Goal: Transaction & Acquisition: Book appointment/travel/reservation

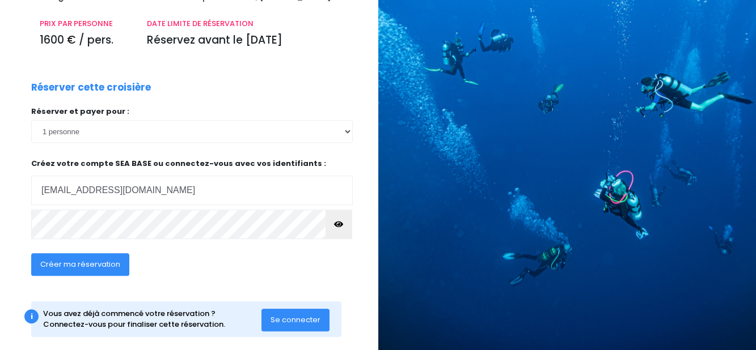
scroll to position [176, 0]
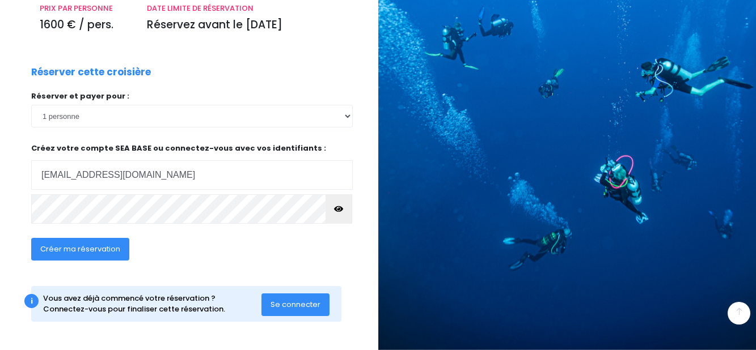
type input "[EMAIL_ADDRESS][DOMAIN_NAME]"
click at [75, 246] on span "Créer ma réservation" at bounding box center [80, 249] width 80 height 11
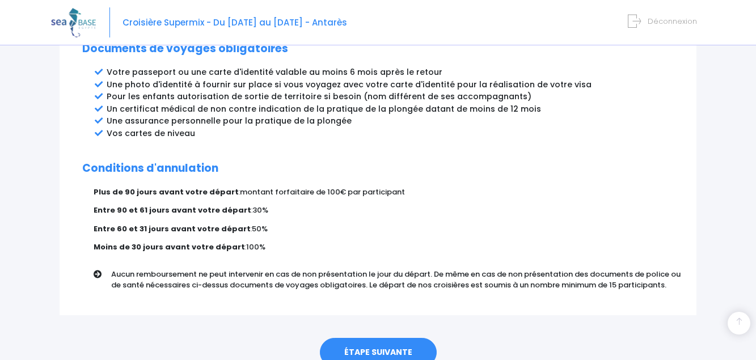
scroll to position [677, 0]
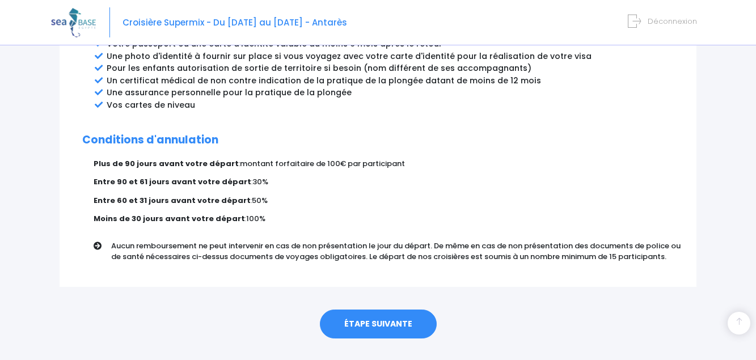
click at [381, 310] on link "ÉTAPE SUIVANTE" at bounding box center [378, 324] width 117 height 29
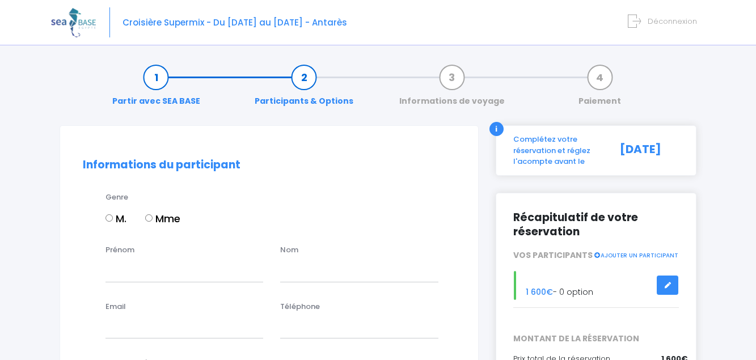
click at [112, 216] on input "M." at bounding box center [108, 217] width 7 height 7
radio input "true"
click at [135, 247] on div "Prénom" at bounding box center [184, 262] width 175 height 37
click at [155, 251] on div "Prénom" at bounding box center [184, 262] width 175 height 37
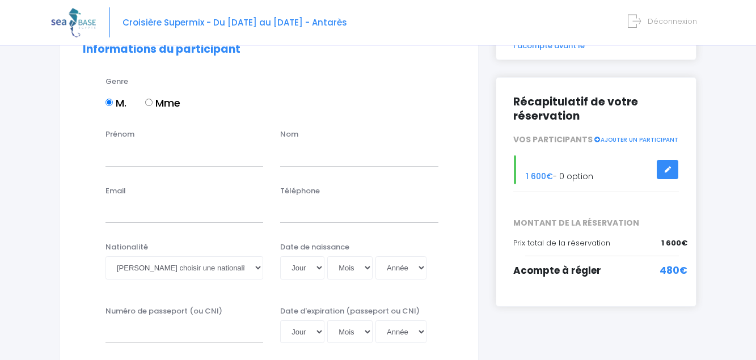
scroll to position [58, 0]
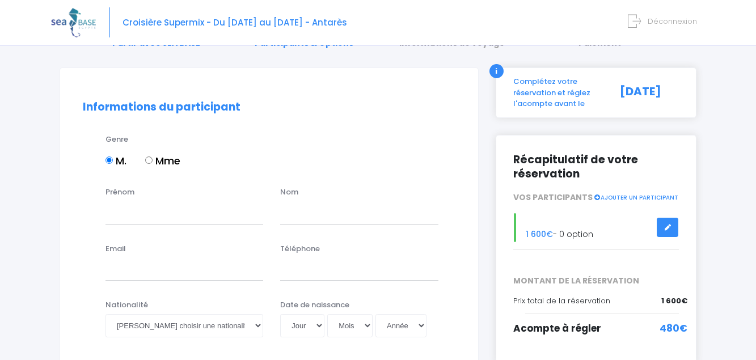
click at [107, 192] on label "Prénom" at bounding box center [119, 192] width 29 height 11
click at [107, 201] on input "Prénom" at bounding box center [184, 212] width 158 height 23
click at [116, 211] on input "Prénom" at bounding box center [184, 212] width 158 height 23
type input "georges"
click at [299, 214] on input "text" at bounding box center [359, 212] width 158 height 23
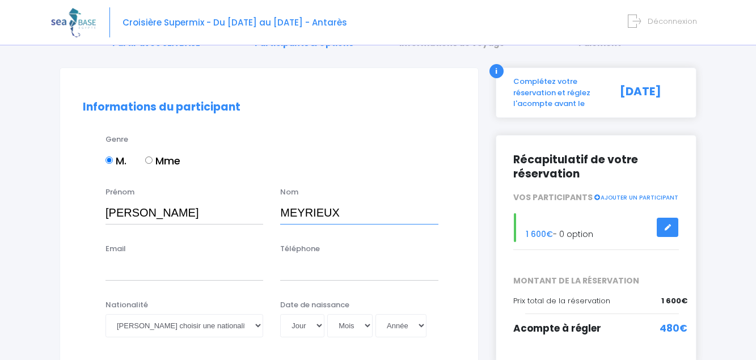
type input "MEYRIEUX"
click at [112, 270] on input "Email" at bounding box center [184, 269] width 158 height 23
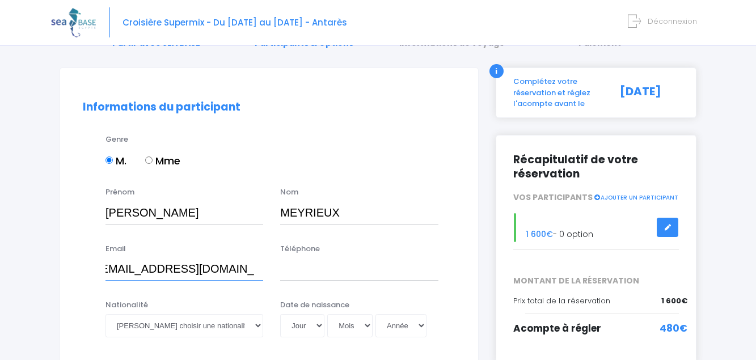
scroll to position [0, 18]
type input "meyrieux.georges@akeonet.com"
click at [301, 273] on input "Téléphone" at bounding box center [359, 269] width 158 height 23
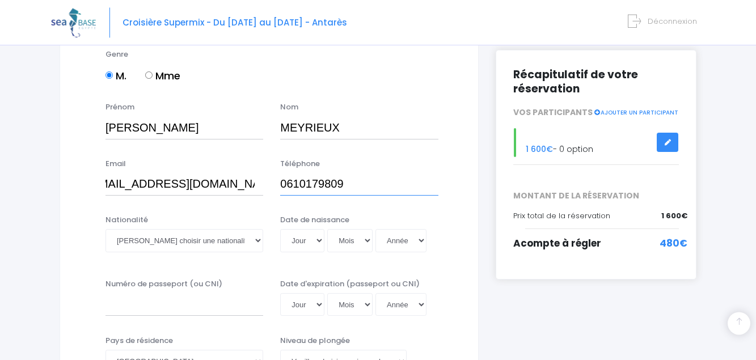
scroll to position [173, 0]
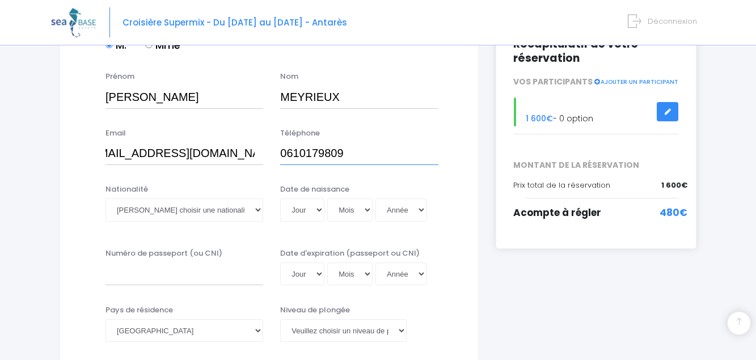
type input "0610179809"
click at [256, 210] on select "Veuillez choisir une nationalité Afghane Albanaise Algerienne Allemande America…" at bounding box center [184, 209] width 158 height 23
select select "Française"
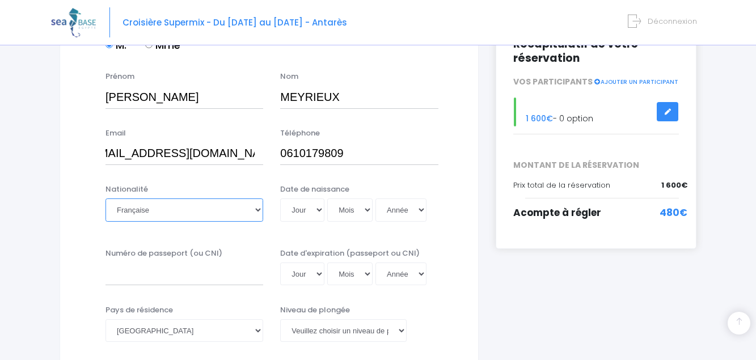
click option "Française" at bounding box center [0, 0] width 0 height 0
select select "26"
click option "26" at bounding box center [0, 0] width 0 height 0
click at [327, 198] on select "Mois 01 02 03 04 05 06 07 08 09 10 11 12" at bounding box center [349, 209] width 45 height 23
select select "07"
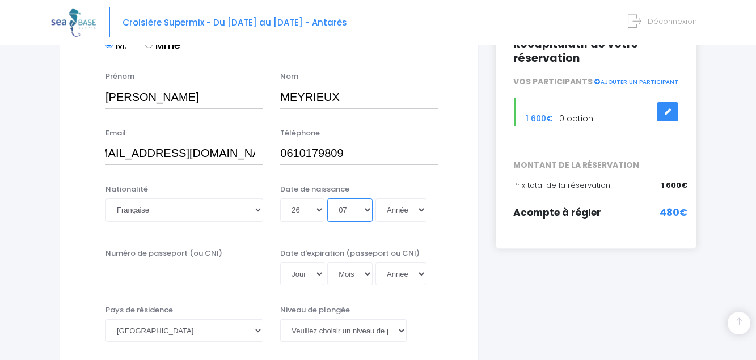
click option "07" at bounding box center [0, 0] width 0 height 0
select select "1959"
click option "1959" at bounding box center [0, 0] width 0 height 0
type input "1959-07-26"
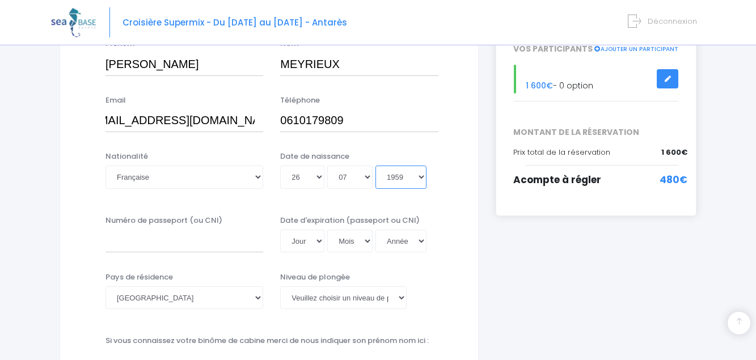
scroll to position [231, 0]
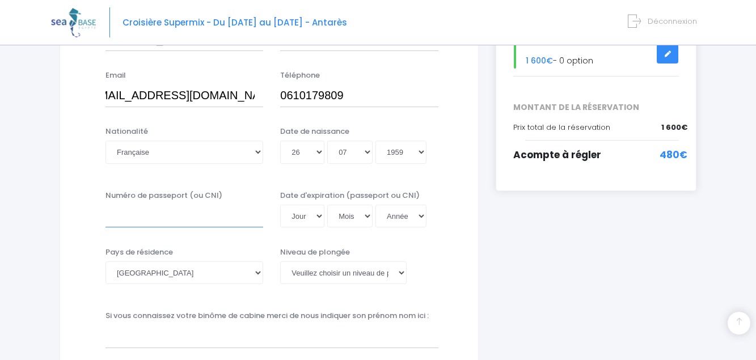
click at [126, 220] on input "Numéro de passeport (ou CNI)" at bounding box center [184, 216] width 158 height 23
type input "KN4FX6687"
click at [280, 205] on select "Jour 01 02 03 04 05 06 07 08 09 10 11 12 13 14 15 16 17 18 19 20 21 22 23 24 25…" at bounding box center [302, 216] width 44 height 23
select select "04"
click option "04" at bounding box center [0, 0] width 0 height 0
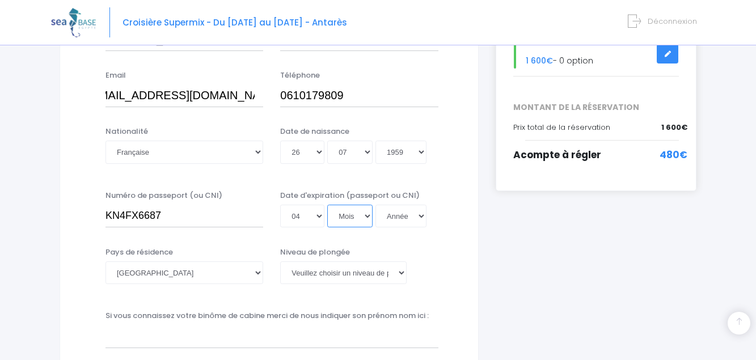
select select "07"
click option "07" at bounding box center [0, 0] width 0 height 0
drag, startPoint x: 416, startPoint y: 151, endPoint x: 548, endPoint y: 248, distance: 163.5
select select "2034"
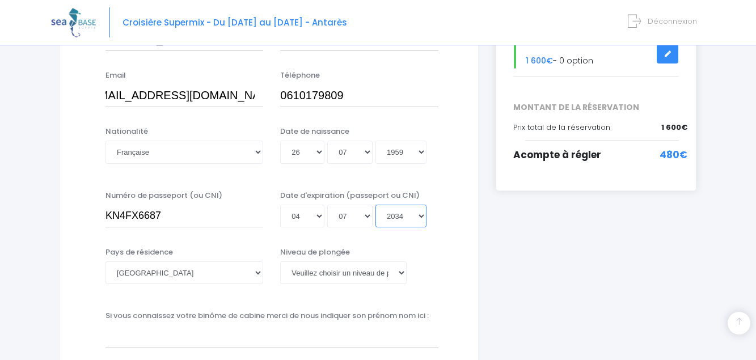
click option "2034" at bounding box center [0, 0] width 0 height 0
type input "2034-07-04"
click at [128, 271] on select "Afghanistan Afrique du Sud Albanie Algérie Allemagne Andorre Angola Anguilla An…" at bounding box center [184, 272] width 158 height 23
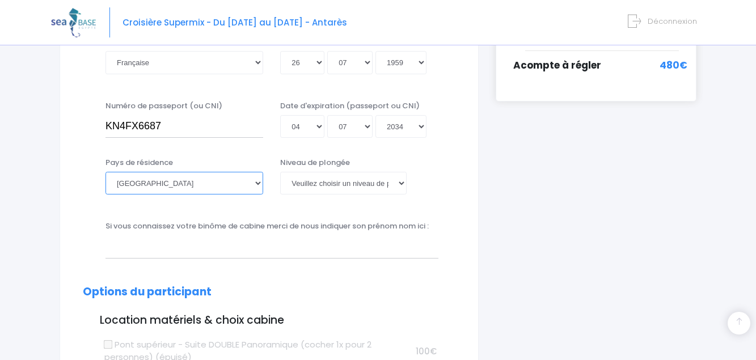
scroll to position [347, 0]
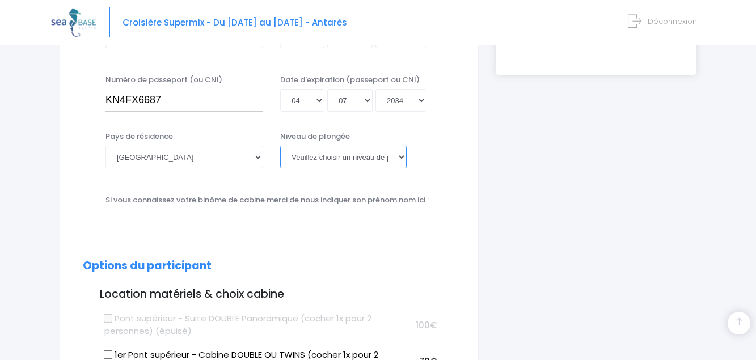
select select "MF1"
click option "MF1" at bounding box center [0, 0] width 0 height 0
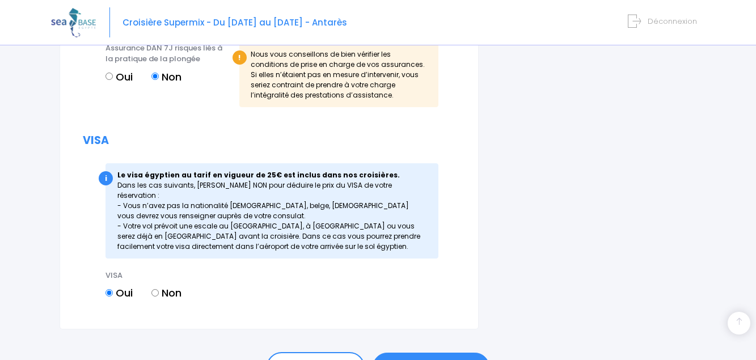
scroll to position [1388, 0]
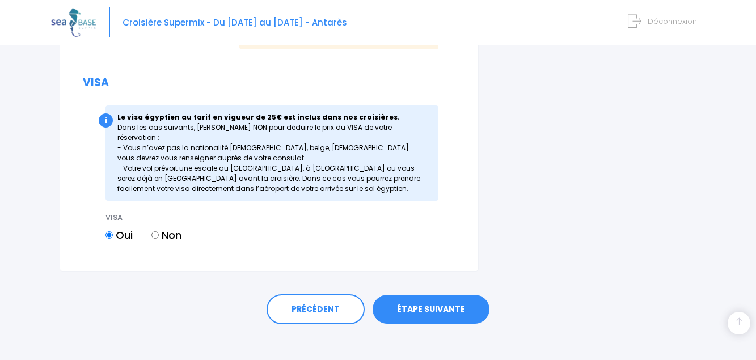
click at [434, 296] on link "ÉTAPE SUIVANTE" at bounding box center [430, 309] width 117 height 29
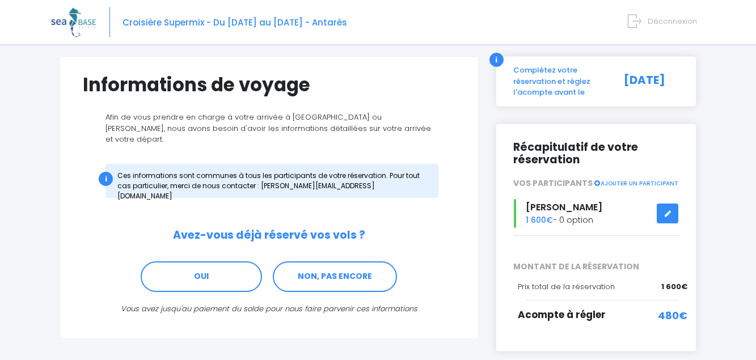
scroll to position [116, 0]
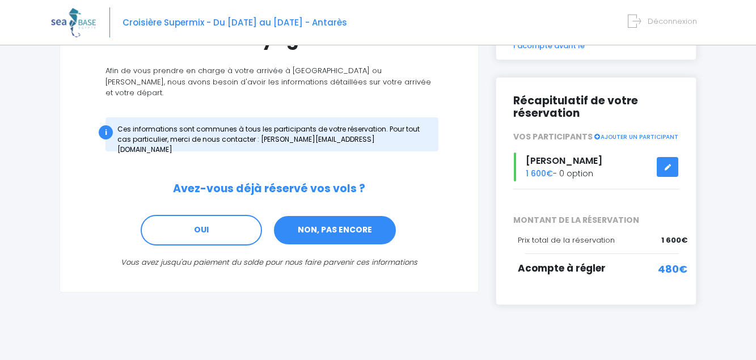
click at [341, 217] on link "NON, PAS ENCORE" at bounding box center [335, 230] width 124 height 31
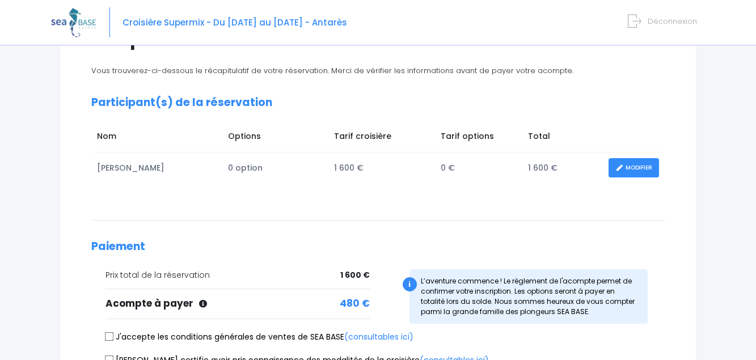
scroll to position [173, 0]
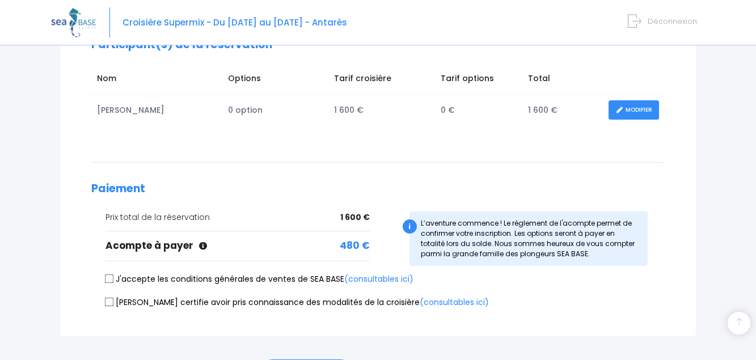
click at [110, 277] on input "J'accepte les conditions générales de ventes de SEA BASE (consultables ici)" at bounding box center [109, 278] width 9 height 9
checkbox input "true"
click at [110, 300] on input "Je certifie avoir pris connaissance des modalités de la croisière (consultables…" at bounding box center [109, 301] width 9 height 9
checkbox input "true"
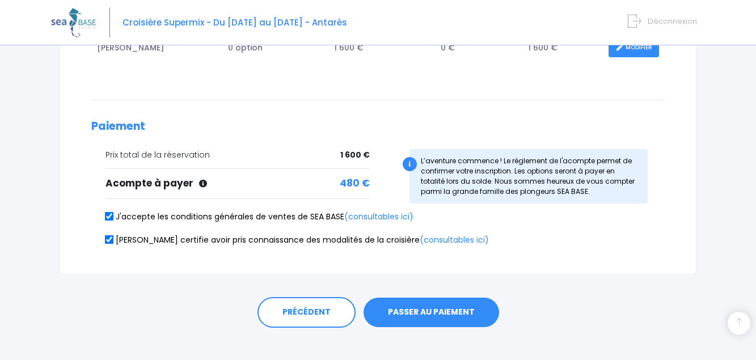
scroll to position [249, 0]
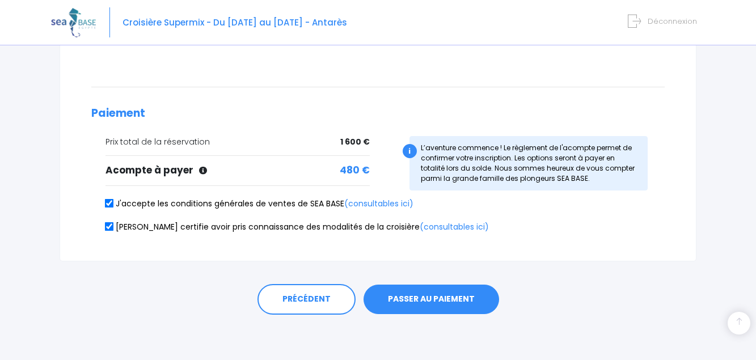
click at [424, 295] on button "PASSER AU PAIEMENT" at bounding box center [430, 299] width 135 height 29
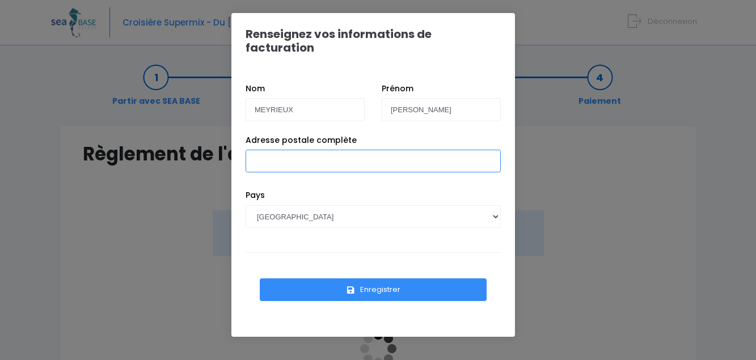
click at [263, 150] on input "Adresse postale complète" at bounding box center [372, 161] width 255 height 23
type input "[STREET_ADDRESS]"
click at [387, 278] on button "Enregistrer" at bounding box center [373, 289] width 227 height 23
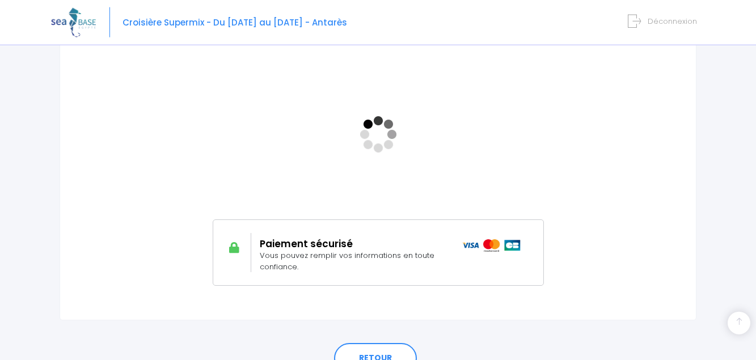
scroll to position [231, 0]
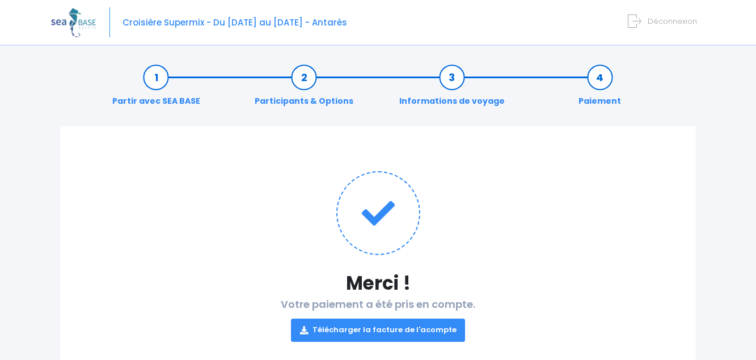
scroll to position [58, 0]
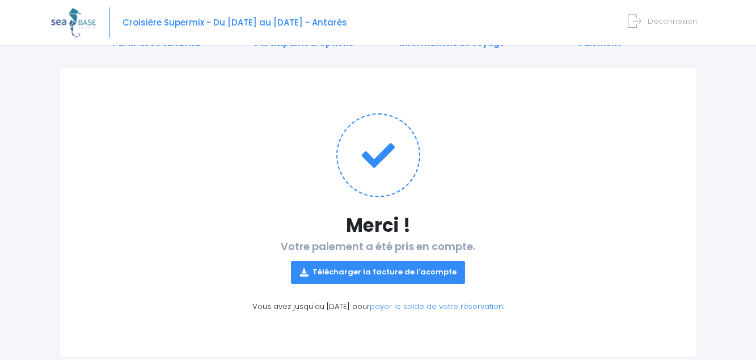
click at [375, 269] on link "Télécharger la facture de l'acompte" at bounding box center [378, 272] width 175 height 23
